Goal: Task Accomplishment & Management: Use online tool/utility

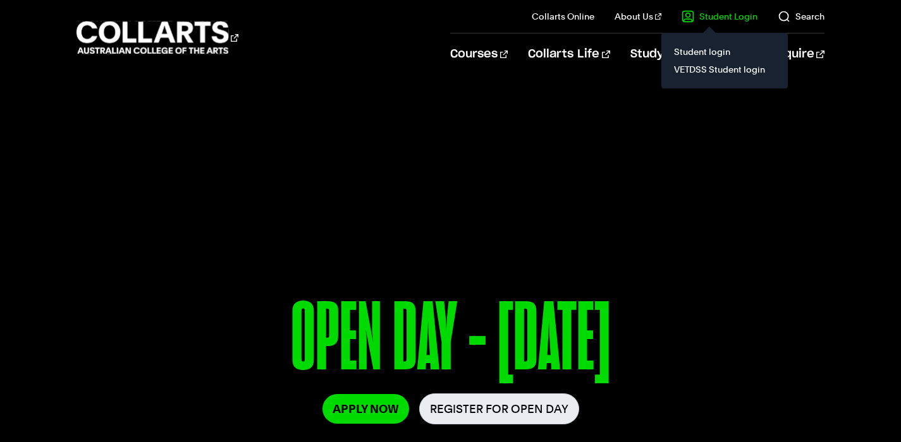
click at [718, 16] on link "Student Login" at bounding box center [719, 16] width 76 height 13
click at [708, 63] on link "VETDSS Student login" at bounding box center [724, 70] width 106 height 18
click at [719, 13] on link "Student Login" at bounding box center [719, 16] width 76 height 13
click at [698, 71] on link "VETDSS Student login" at bounding box center [724, 70] width 106 height 18
